Goal: Information Seeking & Learning: Learn about a topic

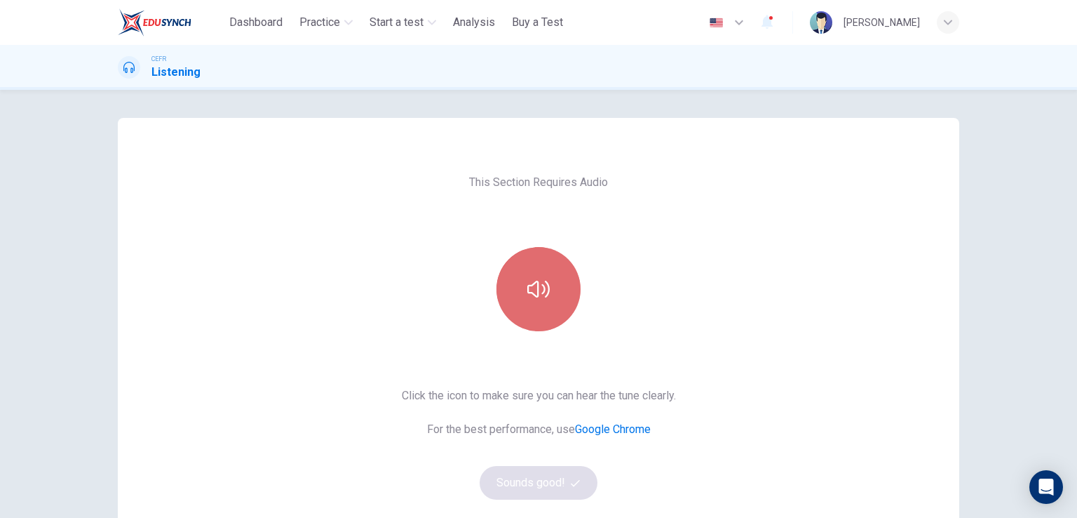
click at [528, 298] on icon "button" at bounding box center [539, 289] width 22 height 22
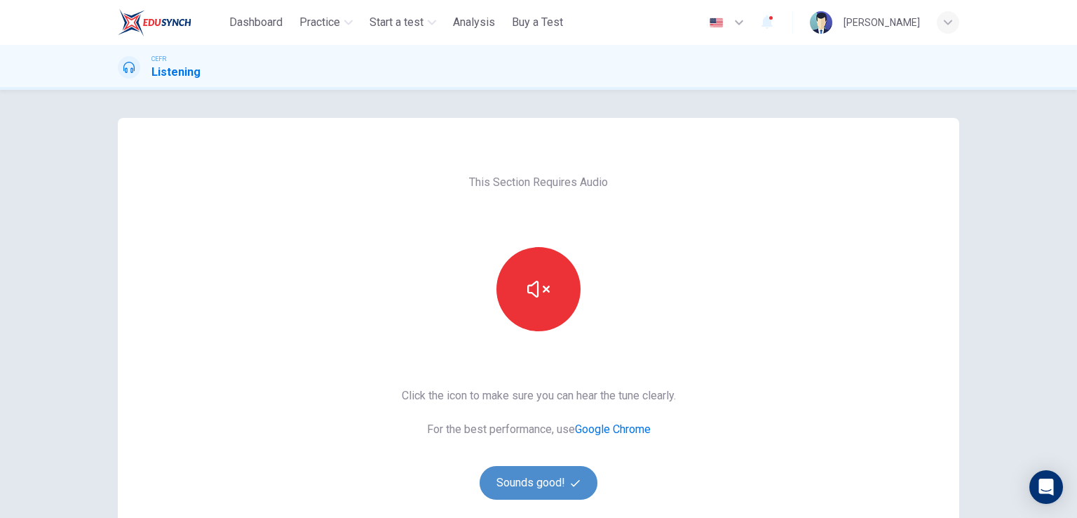
click at [538, 493] on button "Sounds good!" at bounding box center [539, 483] width 118 height 34
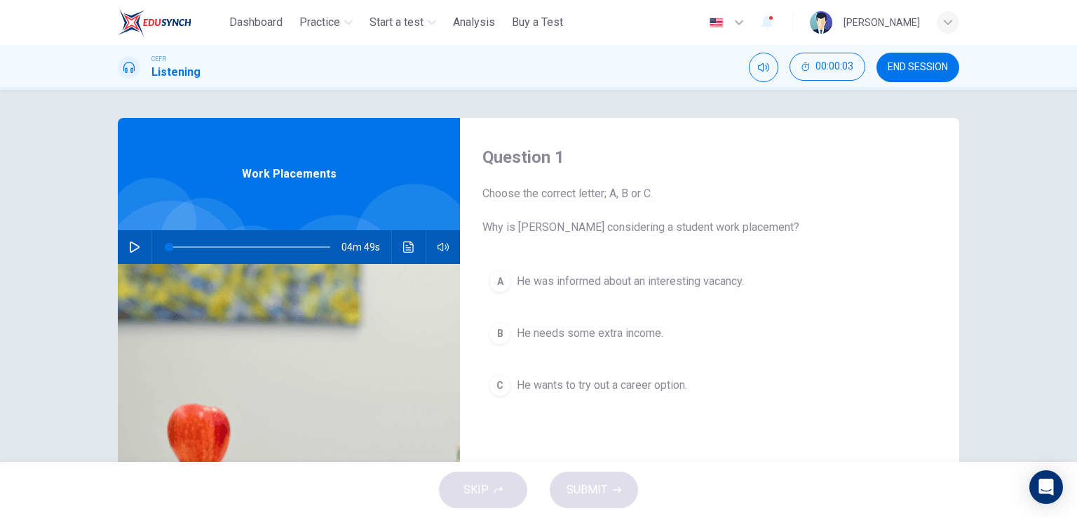
click at [124, 242] on button "button" at bounding box center [134, 247] width 22 height 34
type input "*"
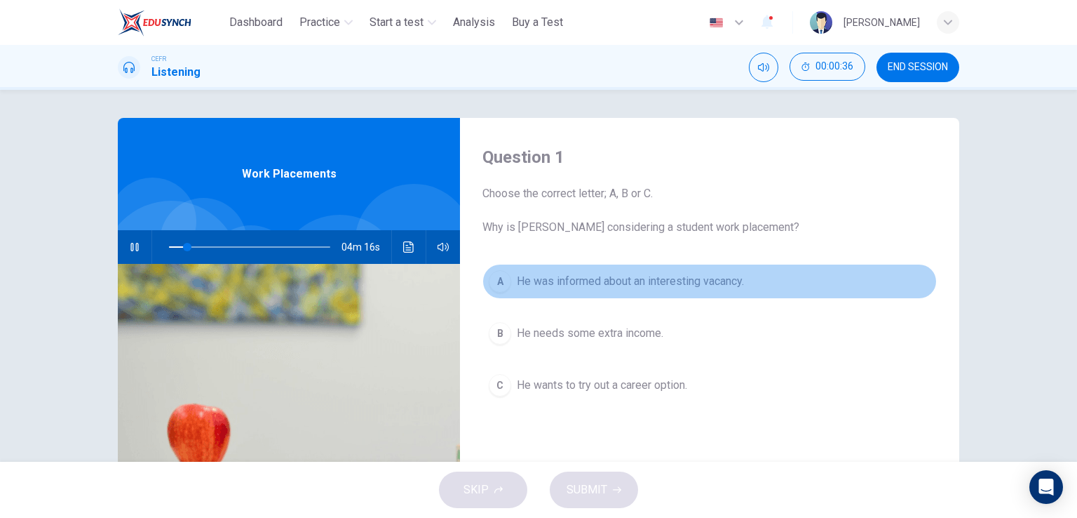
click at [497, 281] on div "A" at bounding box center [500, 281] width 22 height 22
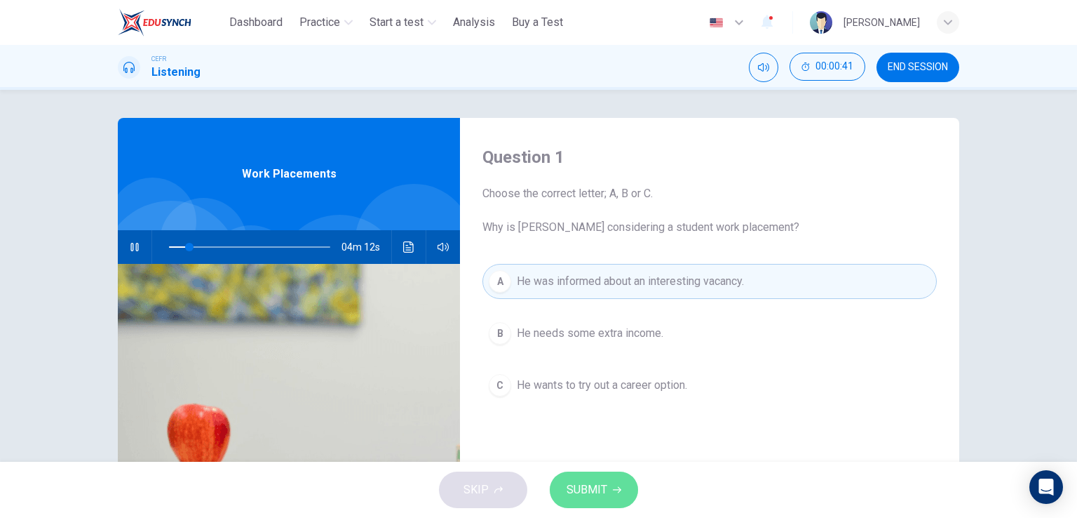
click at [595, 485] on span "SUBMIT" at bounding box center [587, 490] width 41 height 20
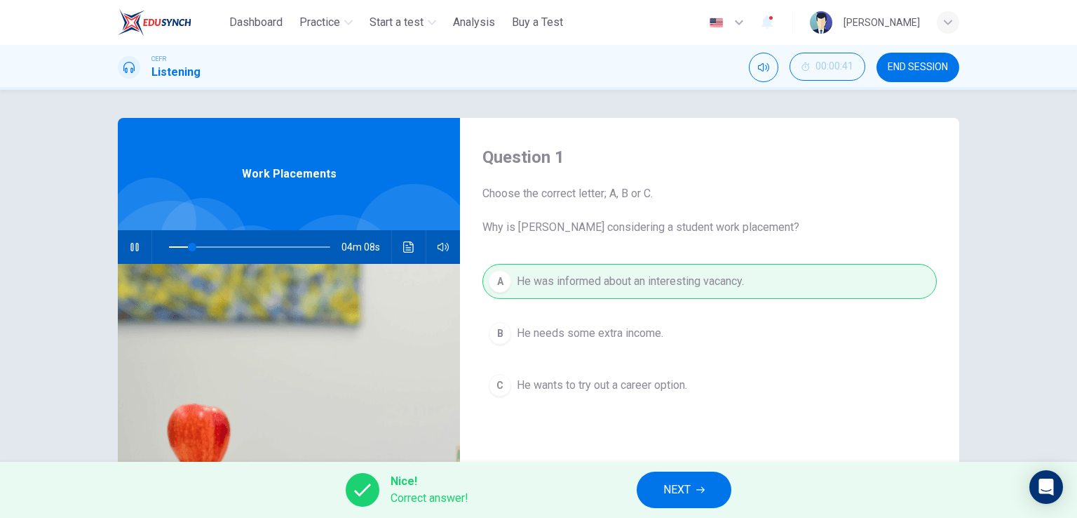
scroll to position [70, 0]
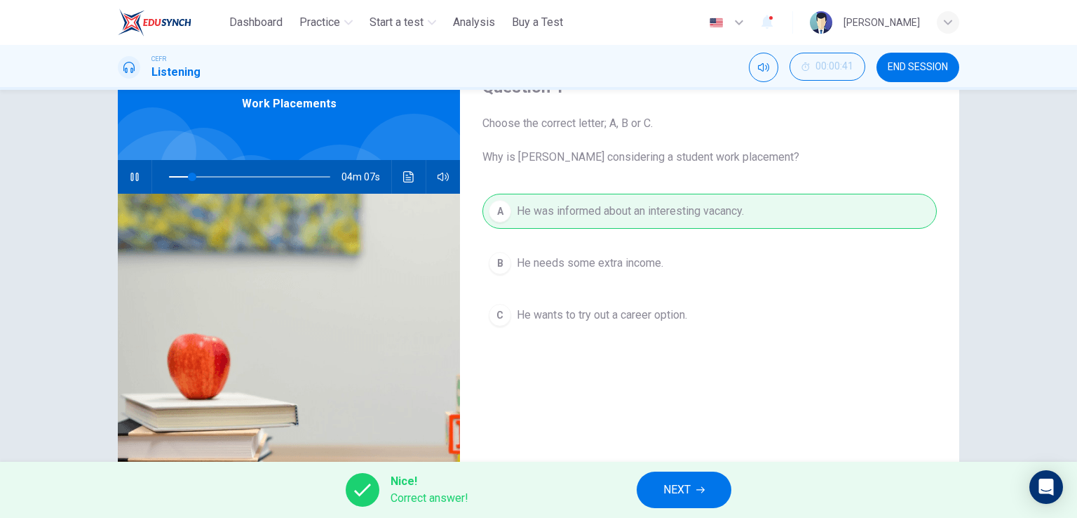
click at [697, 483] on button "NEXT" at bounding box center [684, 489] width 95 height 36
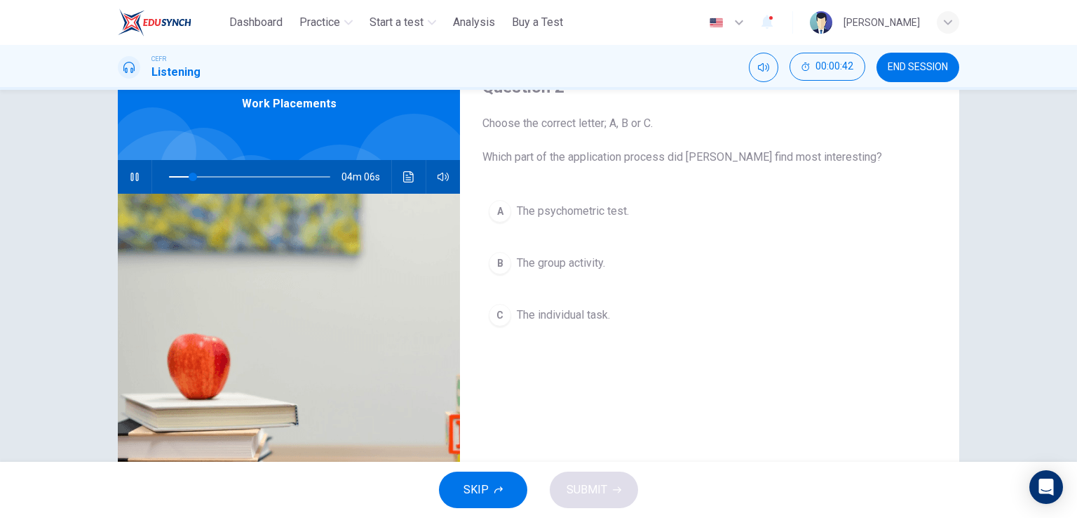
click at [574, 327] on button "C The individual task." at bounding box center [710, 314] width 455 height 35
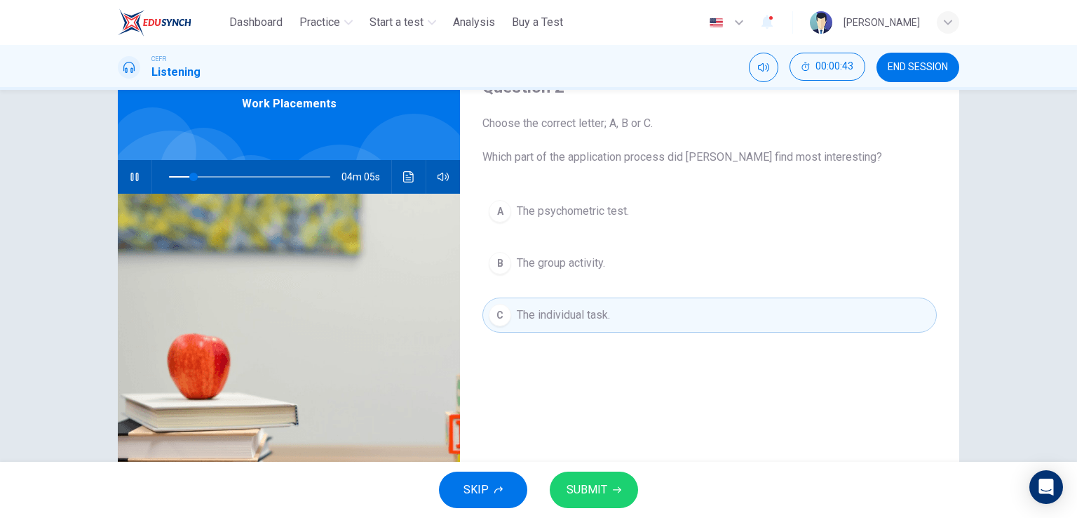
click at [598, 492] on span "SUBMIT" at bounding box center [587, 490] width 41 height 20
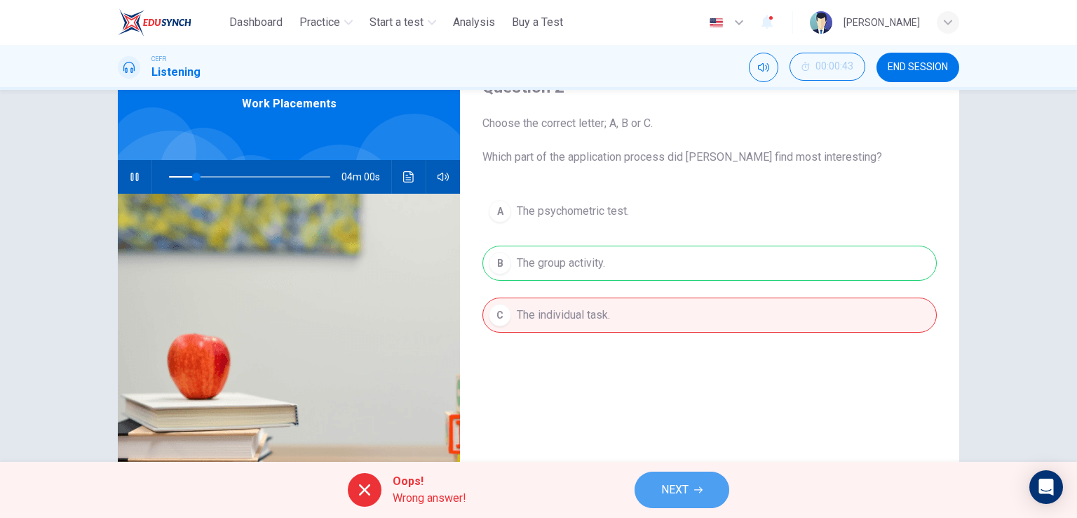
click at [674, 492] on span "NEXT" at bounding box center [675, 490] width 27 height 20
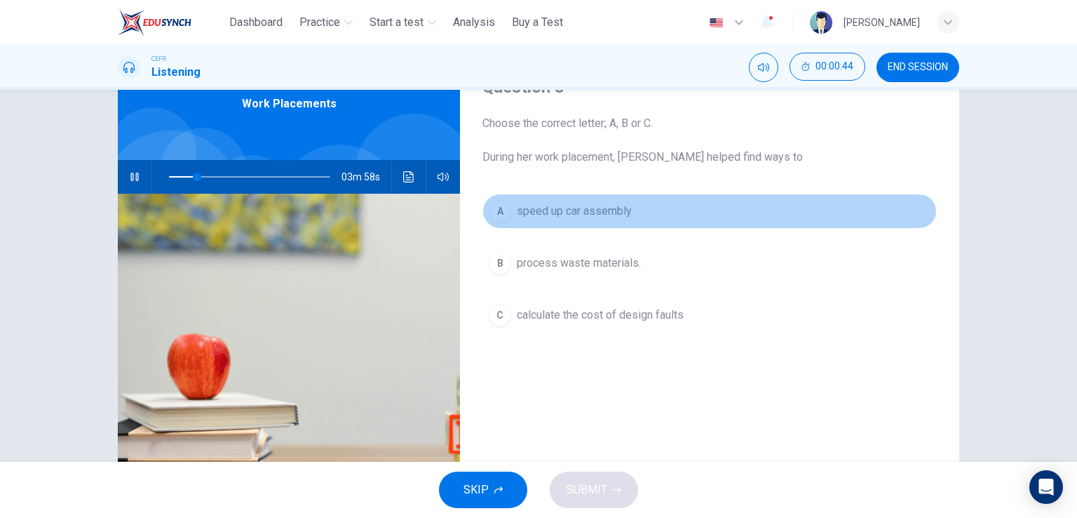
click at [551, 217] on span "speed up car assembly." at bounding box center [575, 211] width 116 height 17
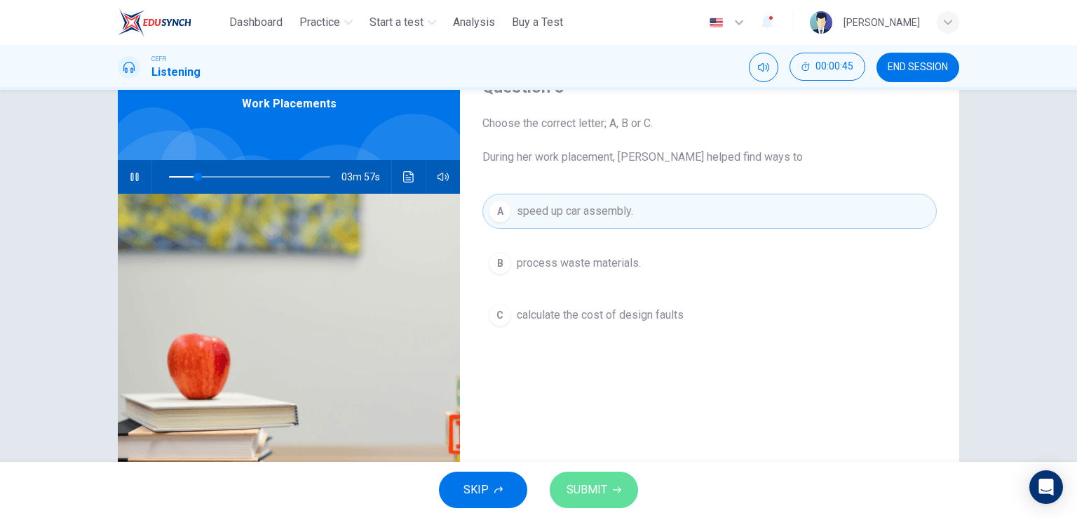
click at [589, 489] on span "SUBMIT" at bounding box center [587, 490] width 41 height 20
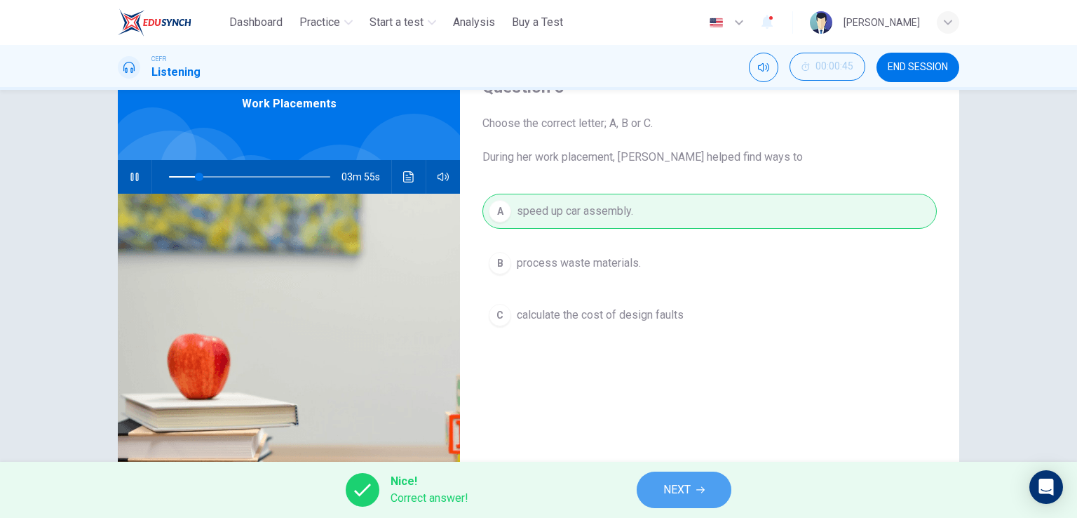
click at [662, 485] on button "NEXT" at bounding box center [684, 489] width 95 height 36
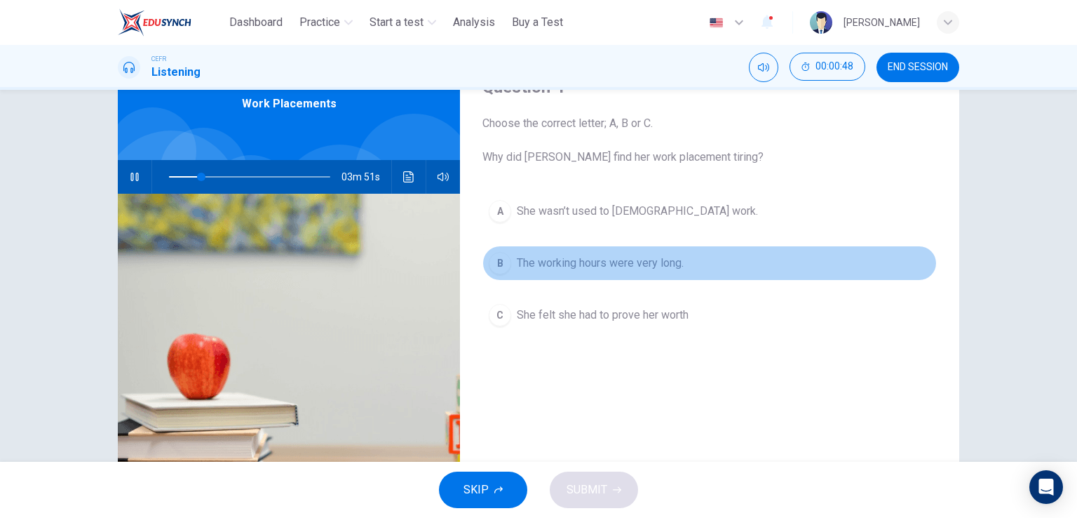
click at [598, 269] on span "The working hours were very long." at bounding box center [600, 263] width 167 height 17
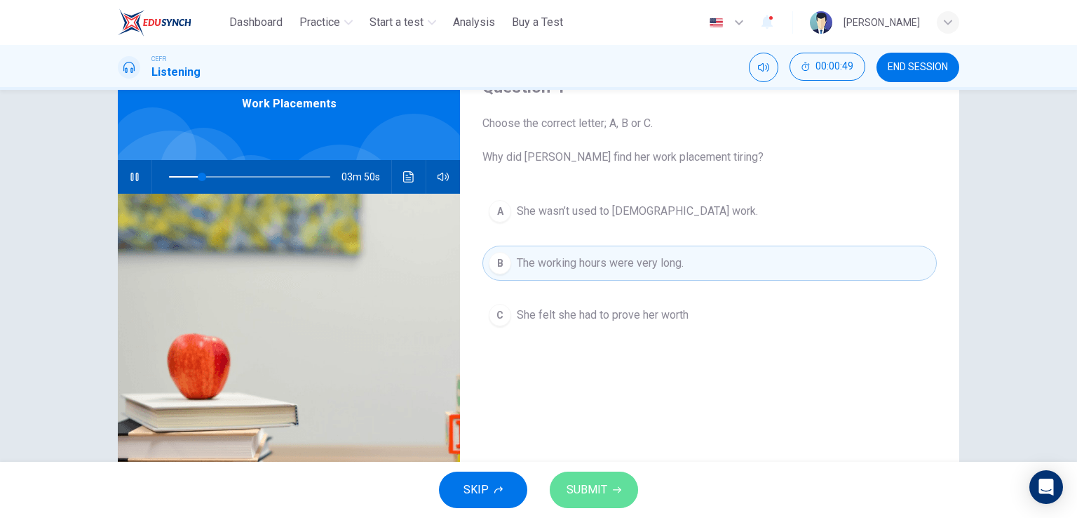
click at [604, 489] on span "SUBMIT" at bounding box center [587, 490] width 41 height 20
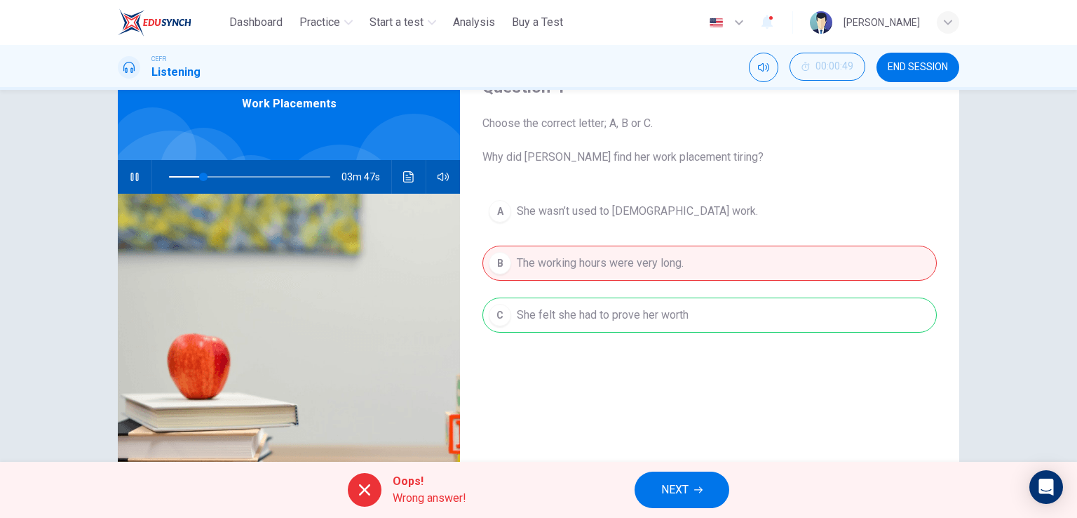
click at [677, 494] on span "NEXT" at bounding box center [675, 490] width 27 height 20
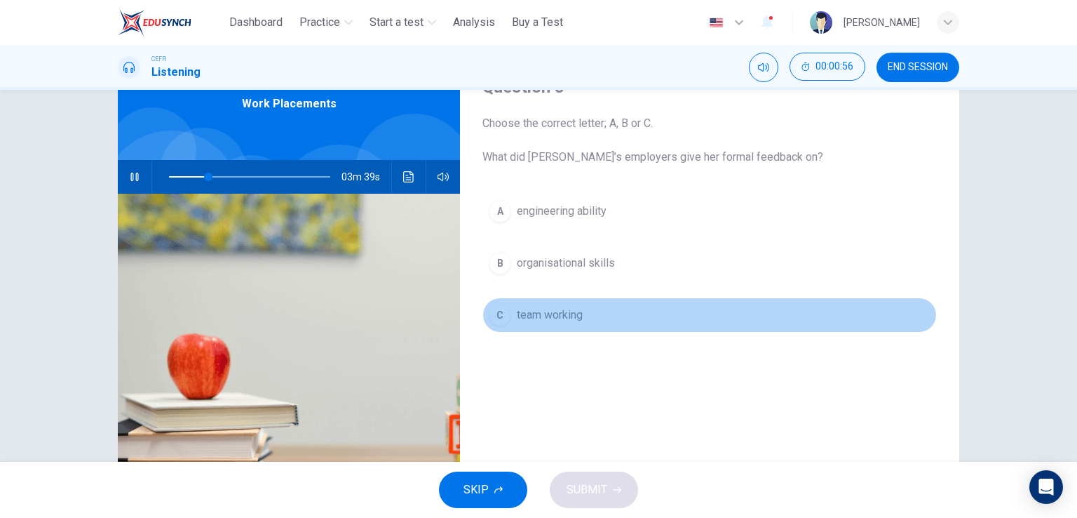
click at [565, 314] on span "team working" at bounding box center [550, 315] width 66 height 17
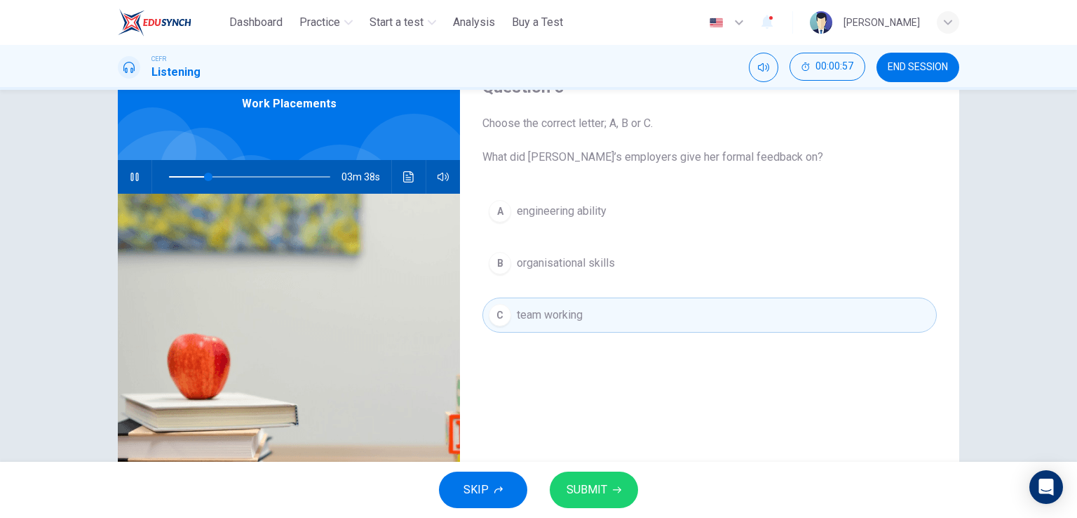
click at [595, 481] on span "SUBMIT" at bounding box center [587, 490] width 41 height 20
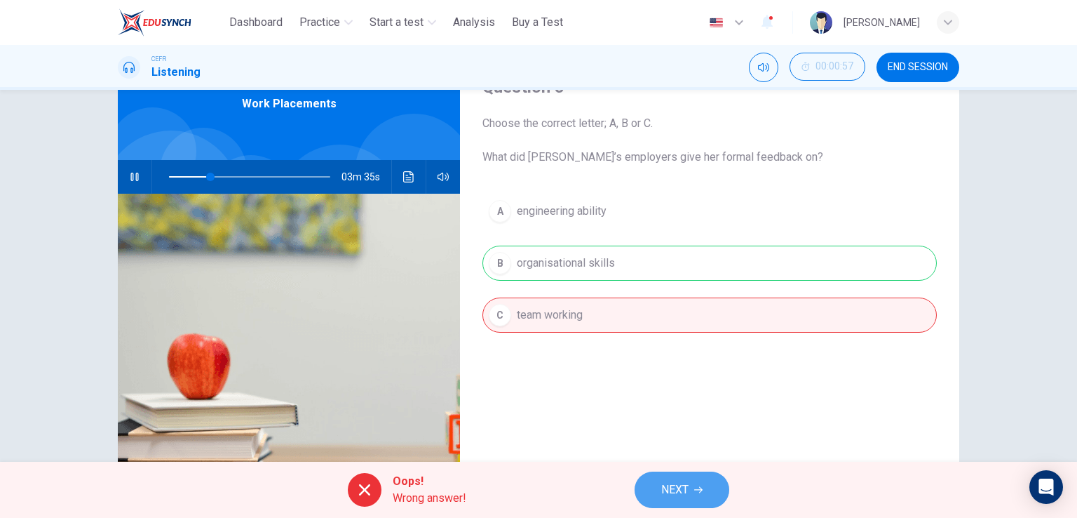
click at [676, 485] on span "NEXT" at bounding box center [675, 490] width 27 height 20
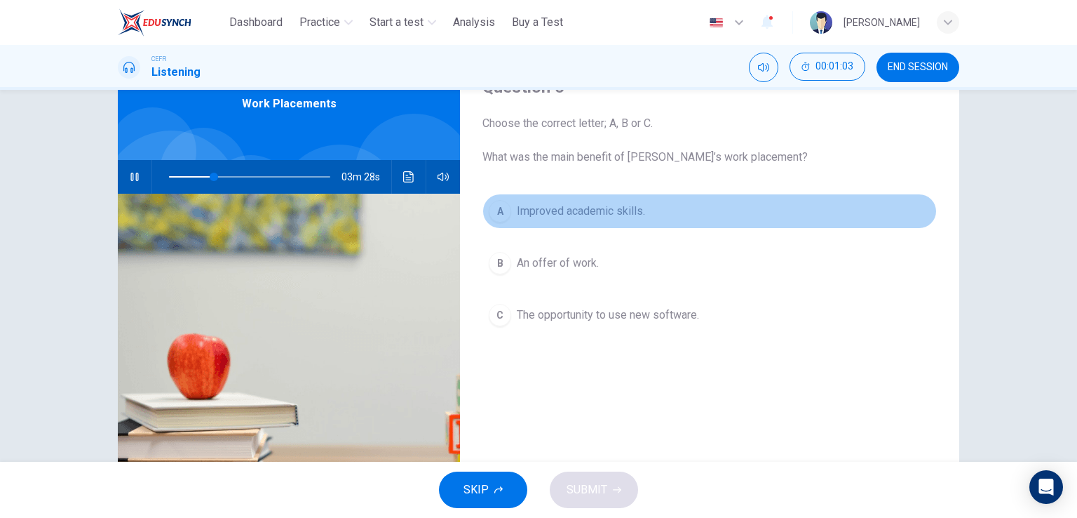
click at [589, 218] on span "Improved academic skills." at bounding box center [581, 211] width 128 height 17
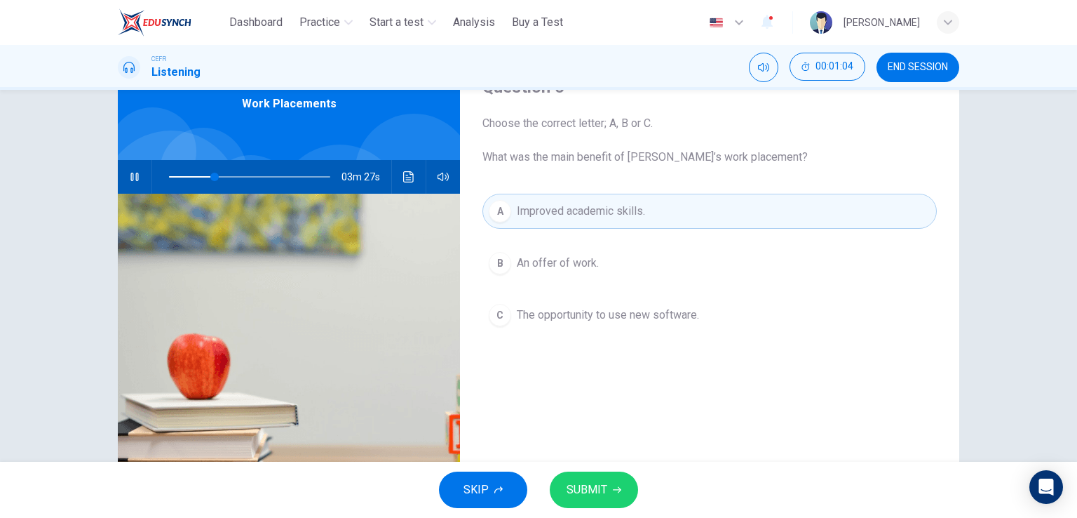
click at [605, 486] on span "SUBMIT" at bounding box center [587, 490] width 41 height 20
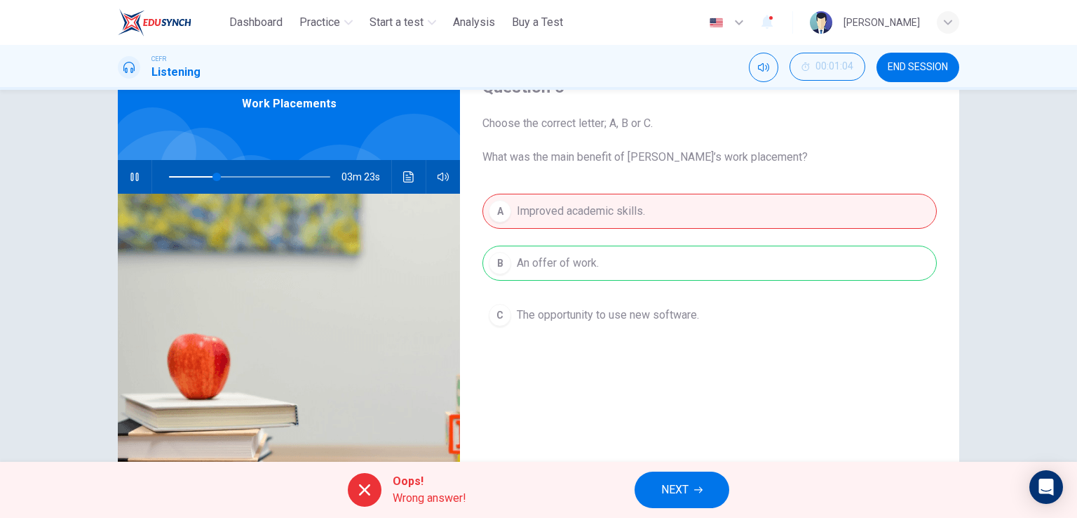
click at [603, 318] on div "A Improved academic skills. B An offer of work. C The opportunity to use new so…" at bounding box center [710, 277] width 455 height 167
click at [673, 485] on span "NEXT" at bounding box center [675, 490] width 27 height 20
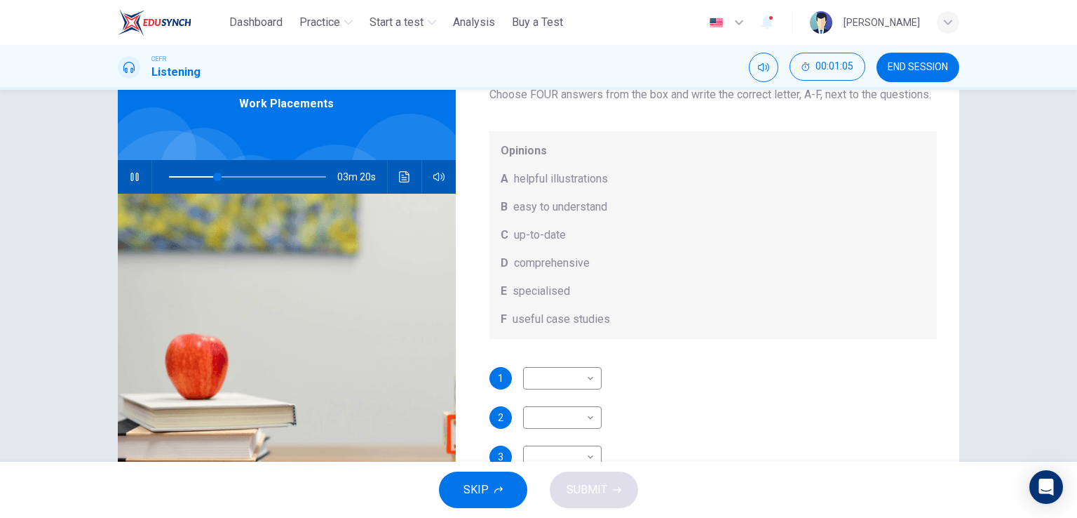
scroll to position [79, 0]
click at [568, 377] on body "This site uses cookies, as explained in our Privacy Policy . If you agree to th…" at bounding box center [538, 259] width 1077 height 518
click at [539, 405] on li "B" at bounding box center [558, 405] width 79 height 22
type input "**"
type input "*"
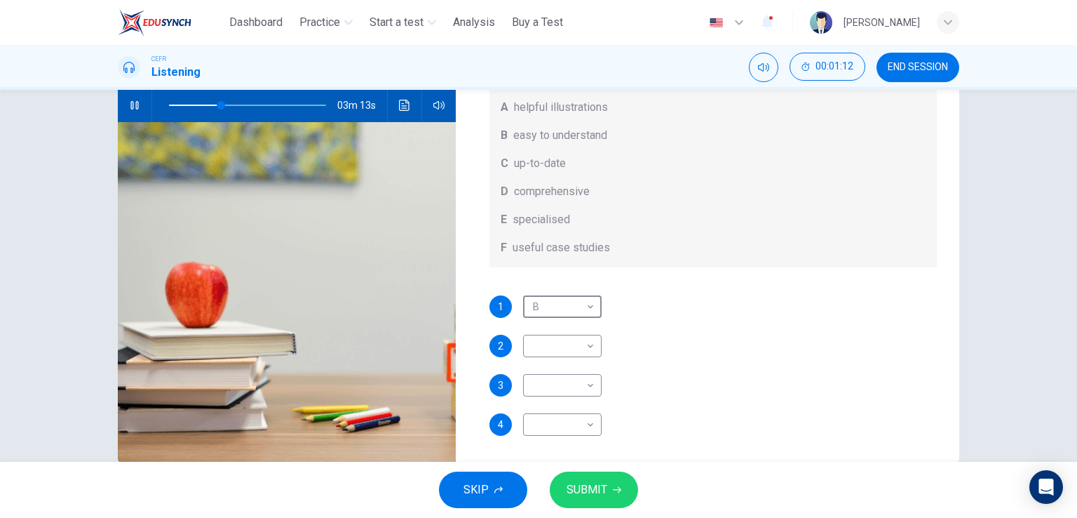
scroll to position [172, 0]
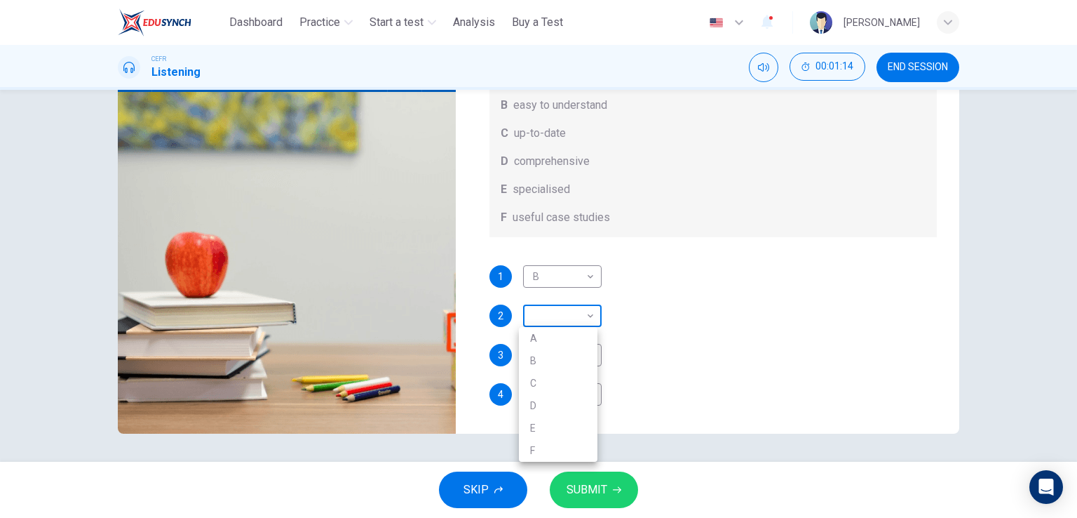
click at [560, 311] on body "This site uses cookies, as explained in our Privacy Policy . If you agree to th…" at bounding box center [538, 259] width 1077 height 518
click at [549, 353] on li "B" at bounding box center [558, 360] width 79 height 22
type input "**"
type input "*"
click at [548, 359] on body "This site uses cookies, as explained in our Privacy Policy . If you agree to th…" at bounding box center [538, 259] width 1077 height 518
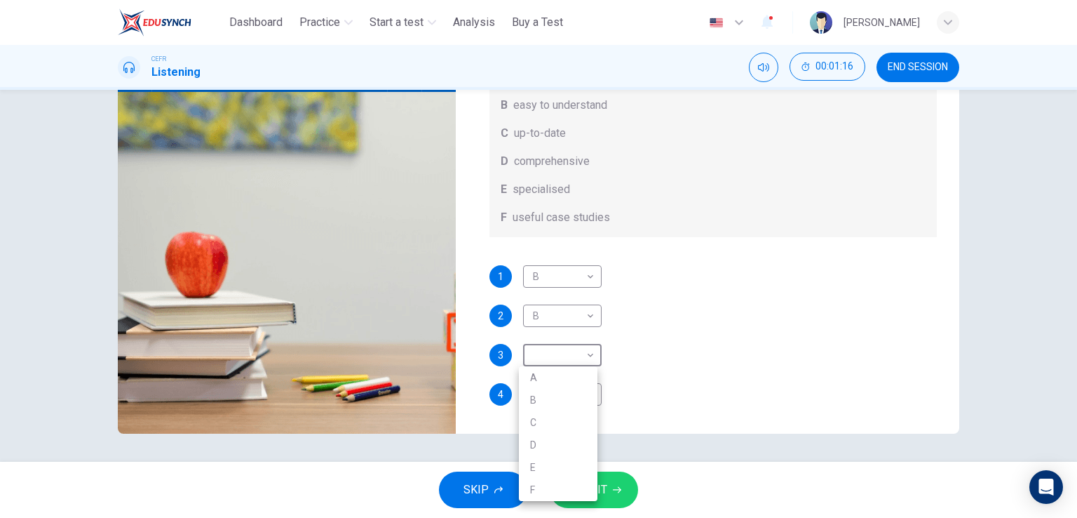
click at [551, 380] on li "A" at bounding box center [558, 377] width 79 height 22
type input "**"
type input "*"
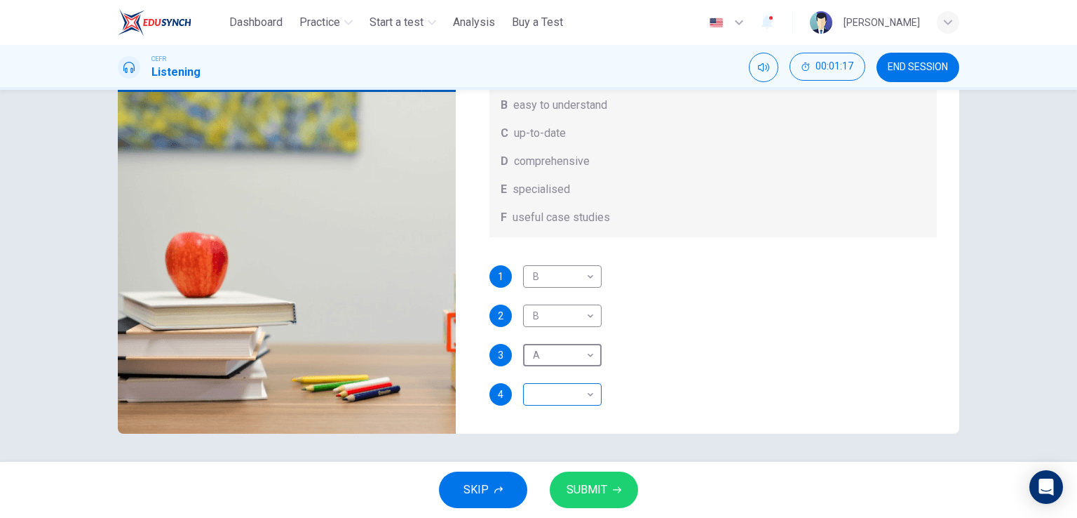
click at [556, 401] on body "This site uses cookies, as explained in our Privacy Policy . If you agree to th…" at bounding box center [538, 259] width 1077 height 518
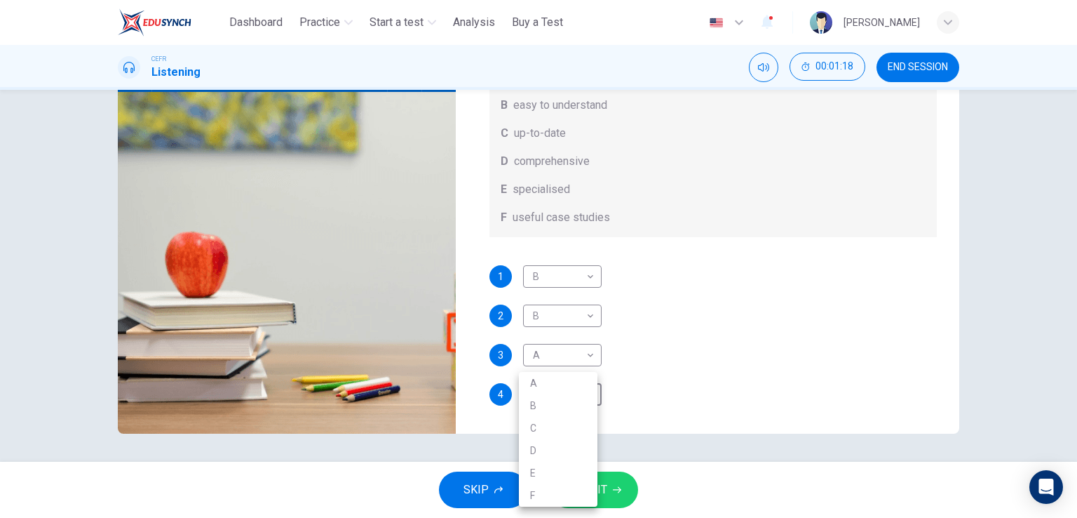
click at [554, 436] on li "C" at bounding box center [558, 428] width 79 height 22
type input "**"
type input "*"
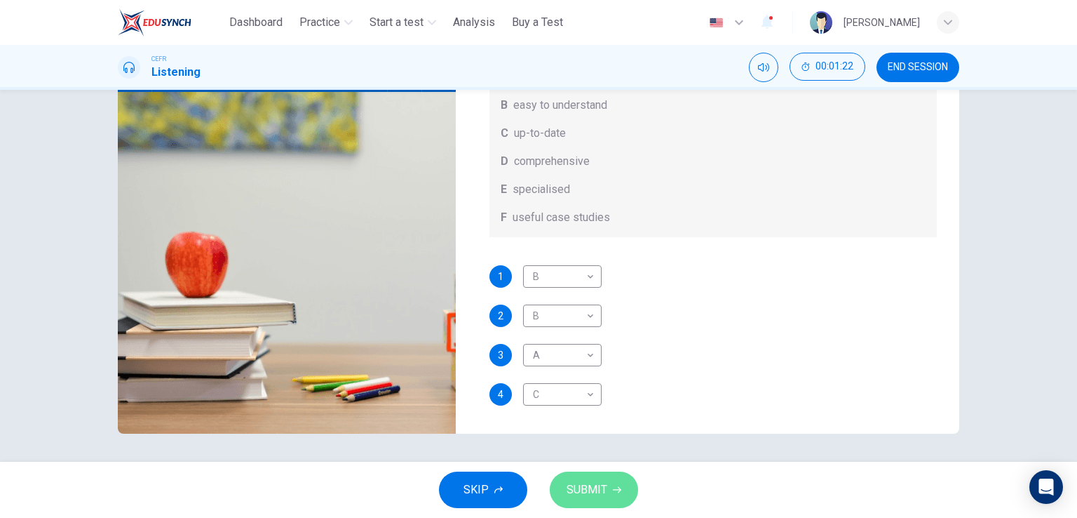
click at [598, 495] on span "SUBMIT" at bounding box center [587, 490] width 41 height 20
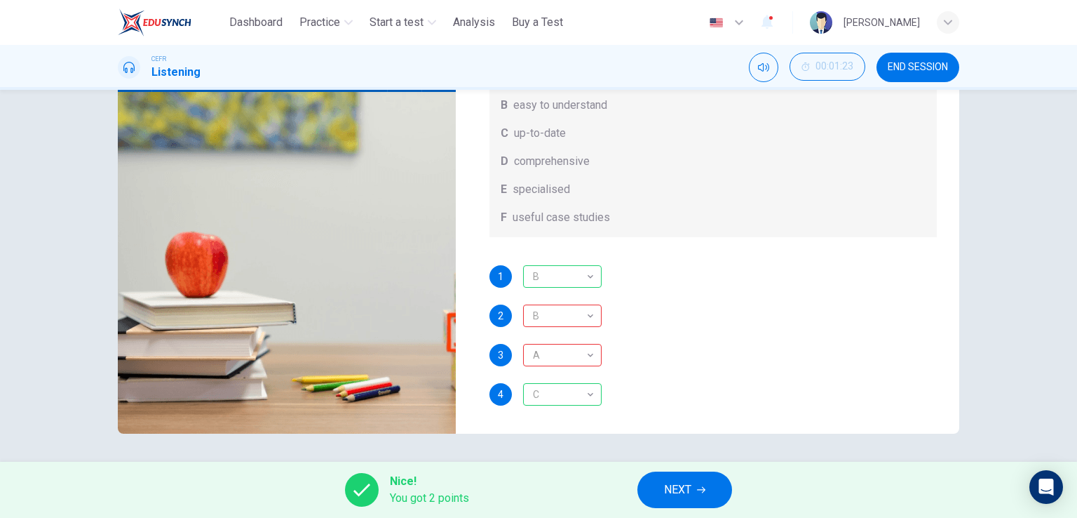
type input "**"
click at [663, 497] on button "NEXT" at bounding box center [685, 489] width 95 height 36
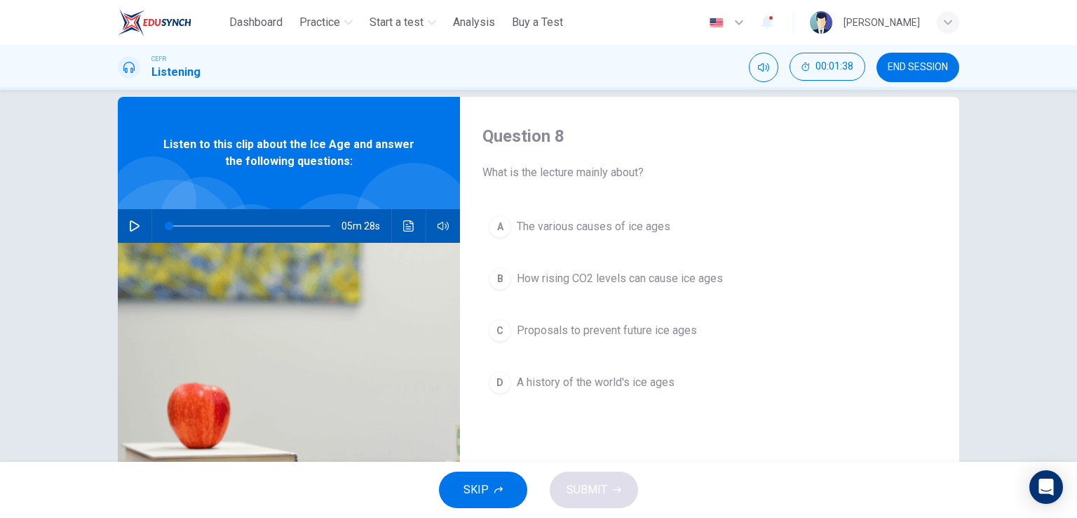
scroll to position [0, 0]
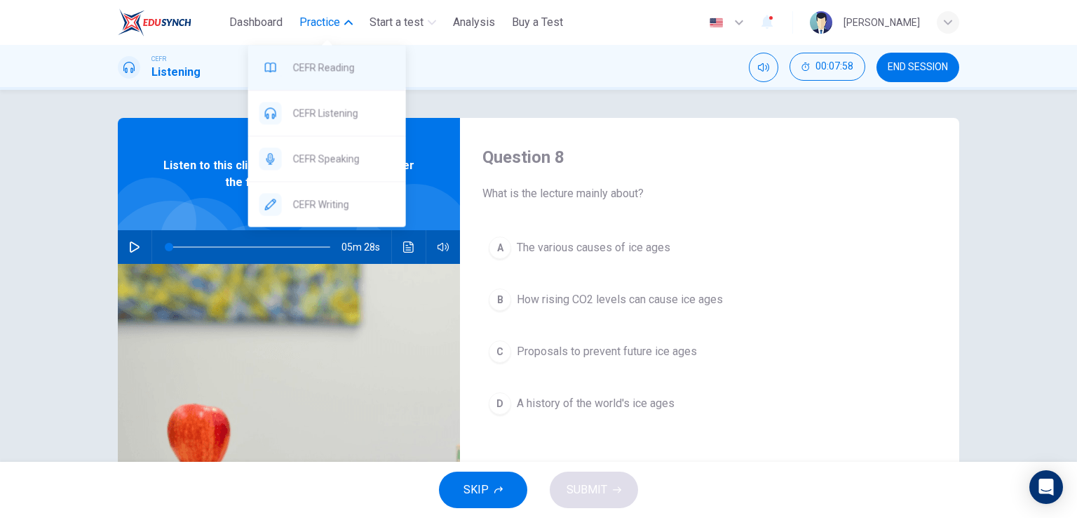
click at [337, 70] on span "CEFR Reading" at bounding box center [344, 67] width 102 height 17
